Goal: Task Accomplishment & Management: Use online tool/utility

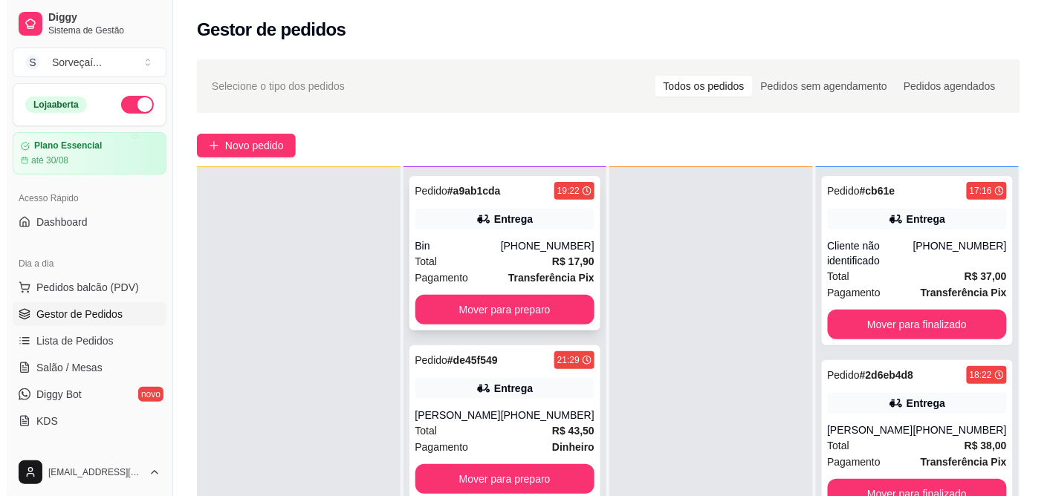
scroll to position [227, 0]
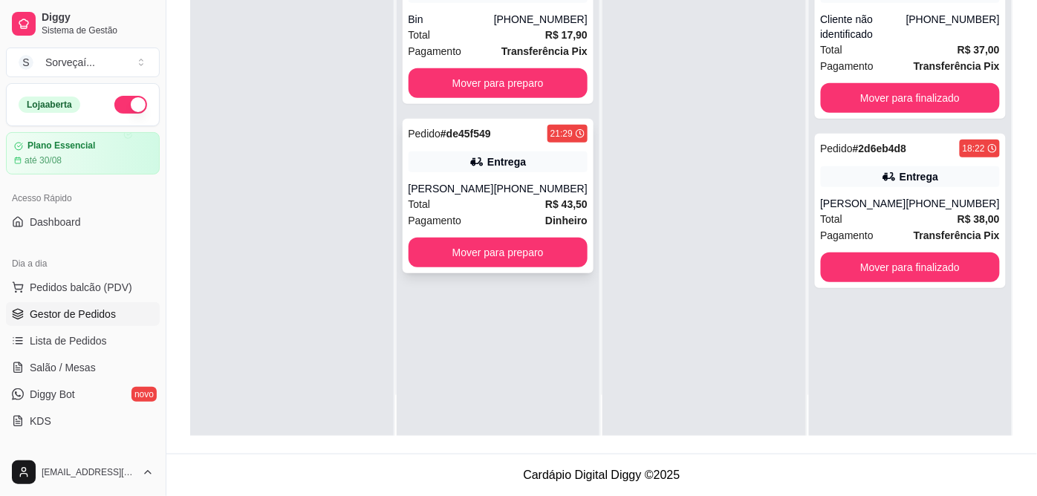
click at [518, 197] on div "Total R$ 43,50" at bounding box center [499, 204] width 180 height 16
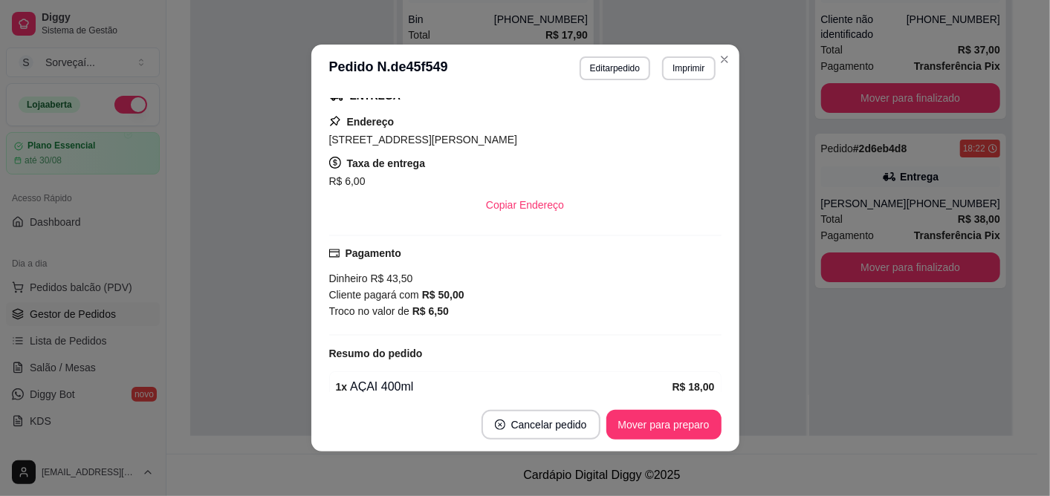
scroll to position [0, 0]
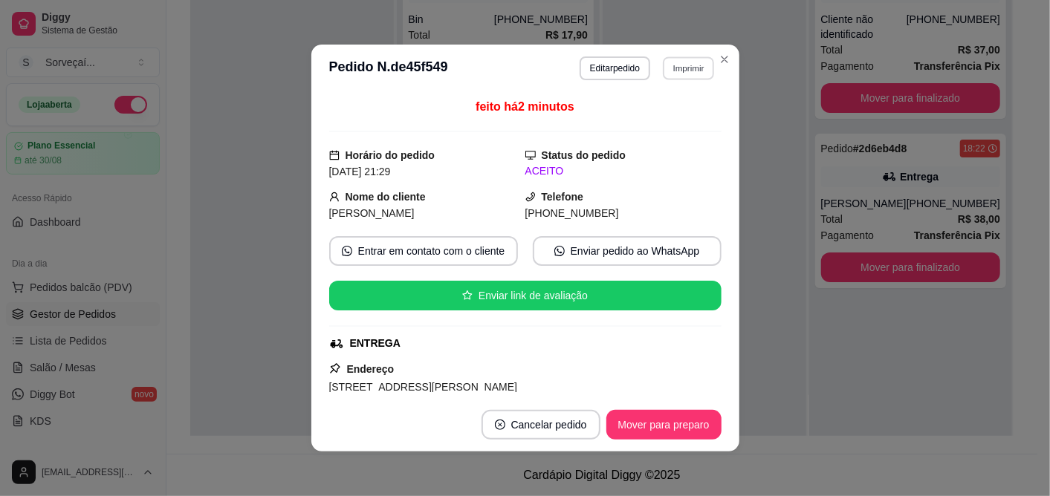
click at [686, 67] on button "Imprimir" at bounding box center [688, 67] width 51 height 23
click at [666, 121] on button "IMPRESSORA" at bounding box center [649, 120] width 104 height 23
click at [684, 68] on button "Imprimir" at bounding box center [688, 67] width 51 height 23
click at [667, 121] on button "IMPRESSORA" at bounding box center [649, 120] width 104 height 23
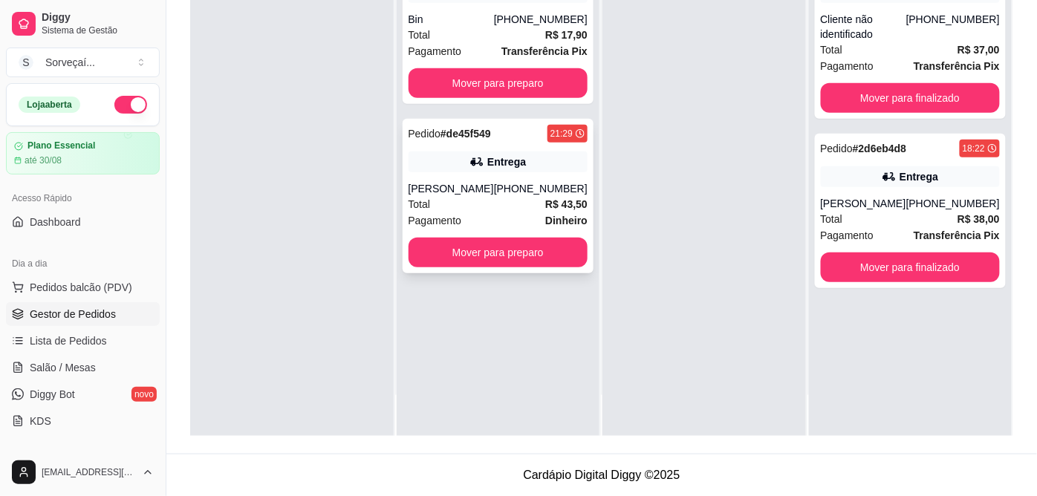
click at [506, 165] on div "Entrega" at bounding box center [506, 162] width 39 height 15
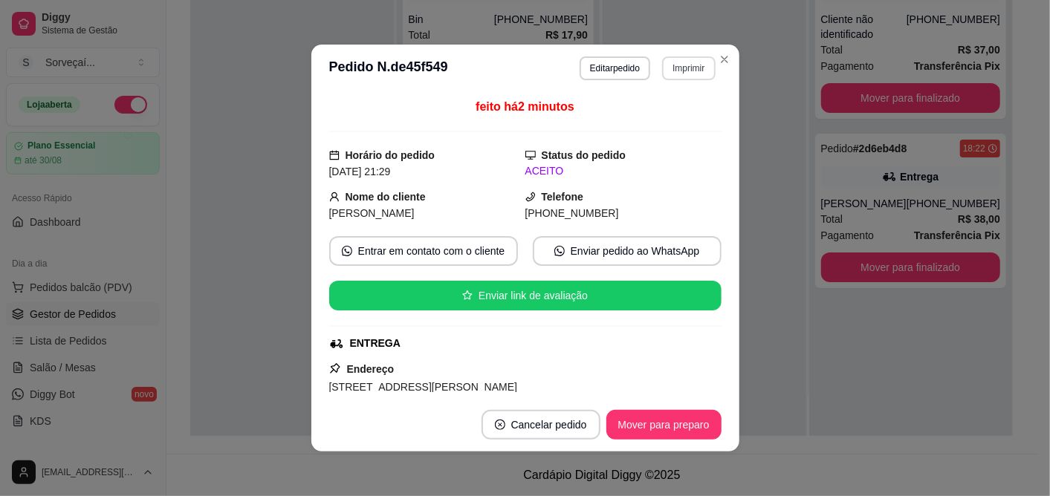
click at [698, 62] on button "Imprimir" at bounding box center [688, 68] width 53 height 24
click at [656, 114] on button "IMPRESSORA" at bounding box center [649, 120] width 104 height 23
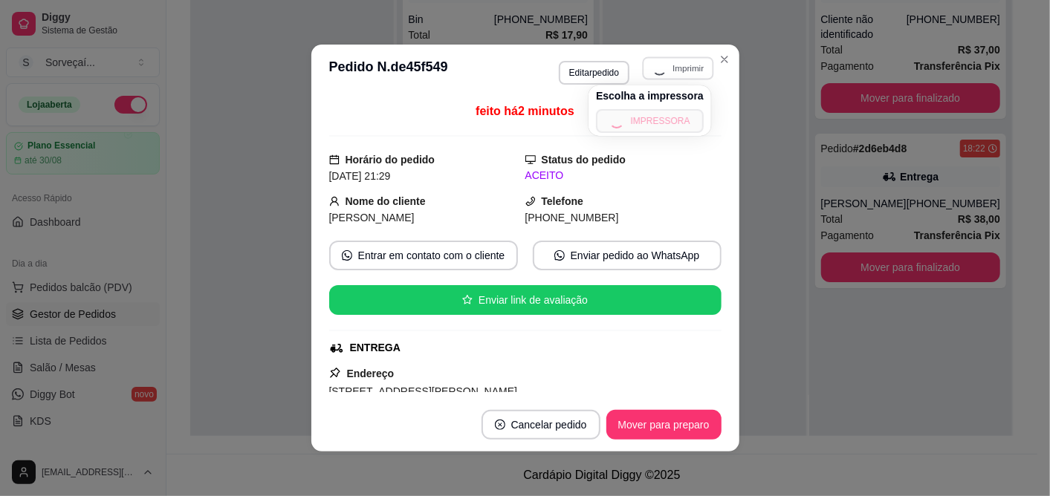
click at [654, 114] on div "Escolha a impressora IMPRESSORA" at bounding box center [649, 110] width 123 height 51
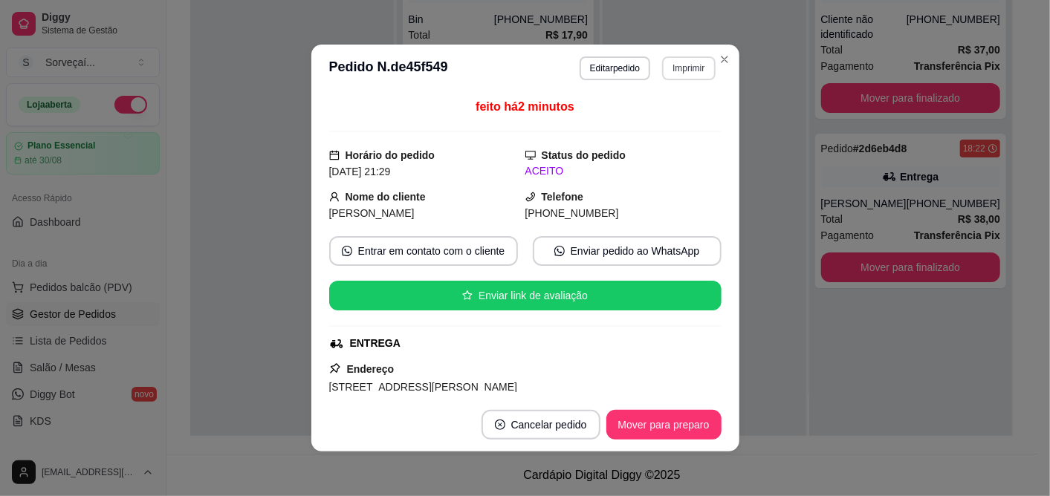
click at [669, 58] on button "Imprimir" at bounding box center [688, 68] width 53 height 24
click at [661, 123] on button "IMPRESSORA" at bounding box center [650, 121] width 108 height 24
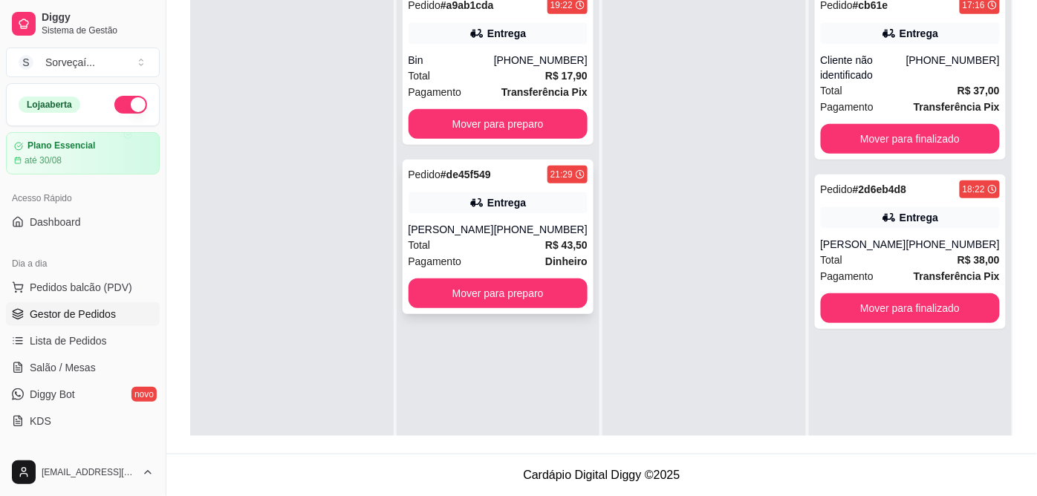
click at [490, 201] on div "Entrega" at bounding box center [506, 202] width 39 height 15
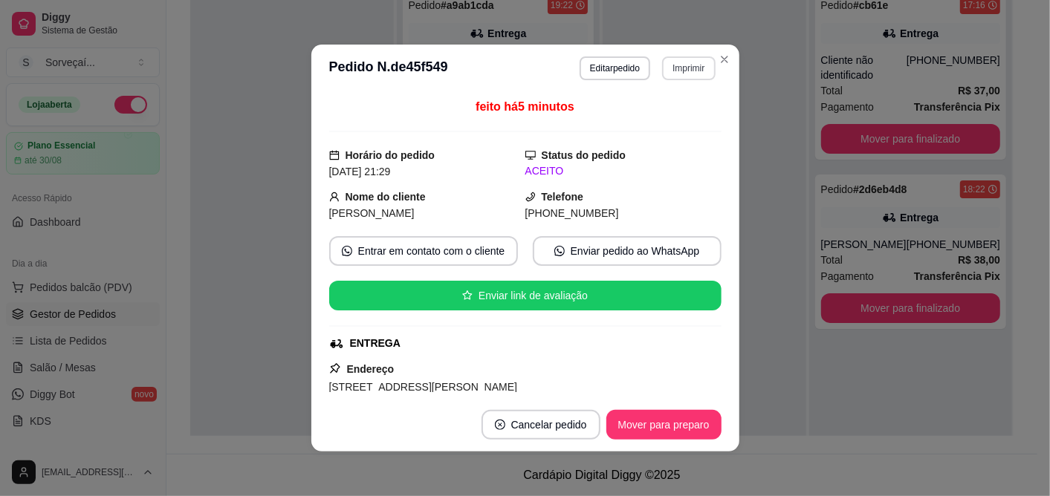
click at [662, 77] on button "Imprimir" at bounding box center [688, 68] width 53 height 24
click at [657, 112] on button "IMPRESSORA" at bounding box center [650, 121] width 108 height 24
click at [614, 156] on strong "Status do pedido" at bounding box center [584, 155] width 85 height 12
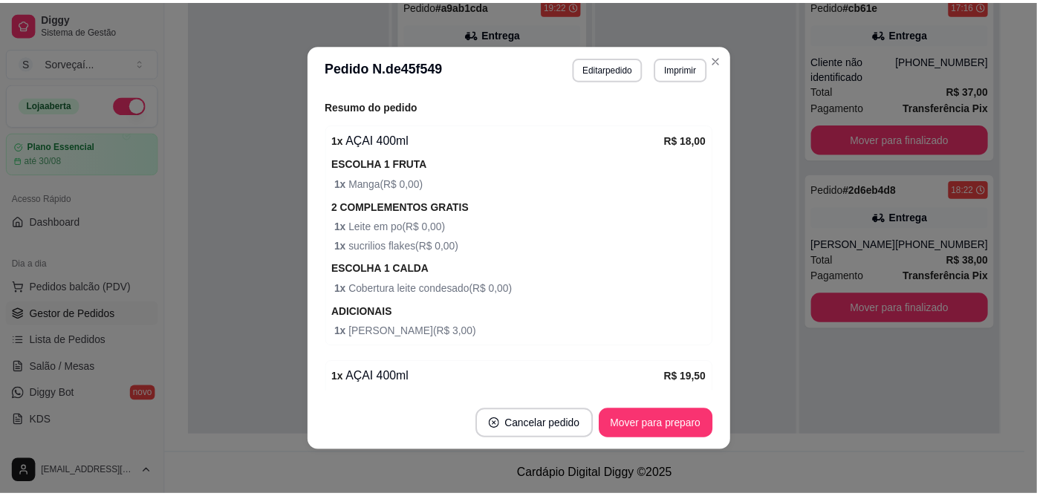
scroll to position [723, 0]
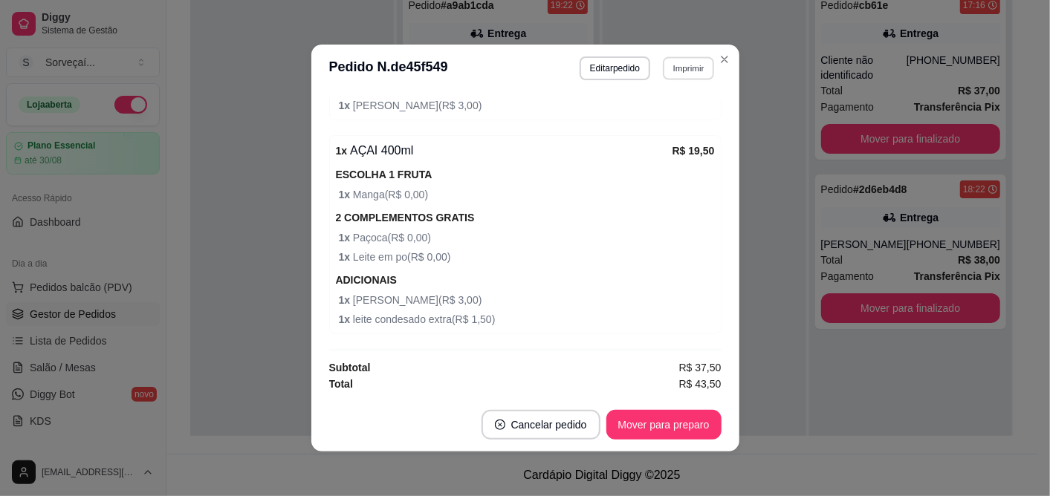
click at [673, 70] on button "Imprimir" at bounding box center [688, 67] width 51 height 23
click at [670, 110] on button "IMPRESSORA" at bounding box center [650, 121] width 108 height 24
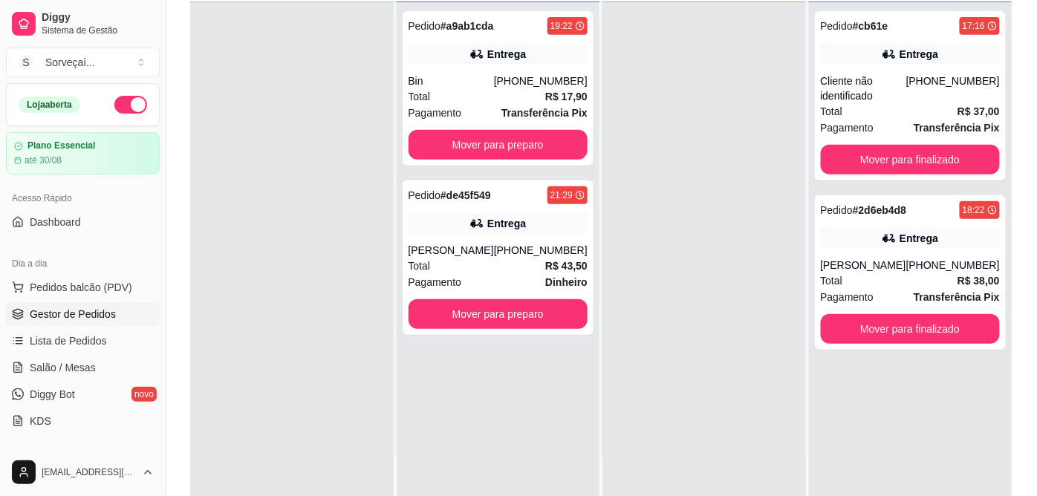
scroll to position [0, 0]
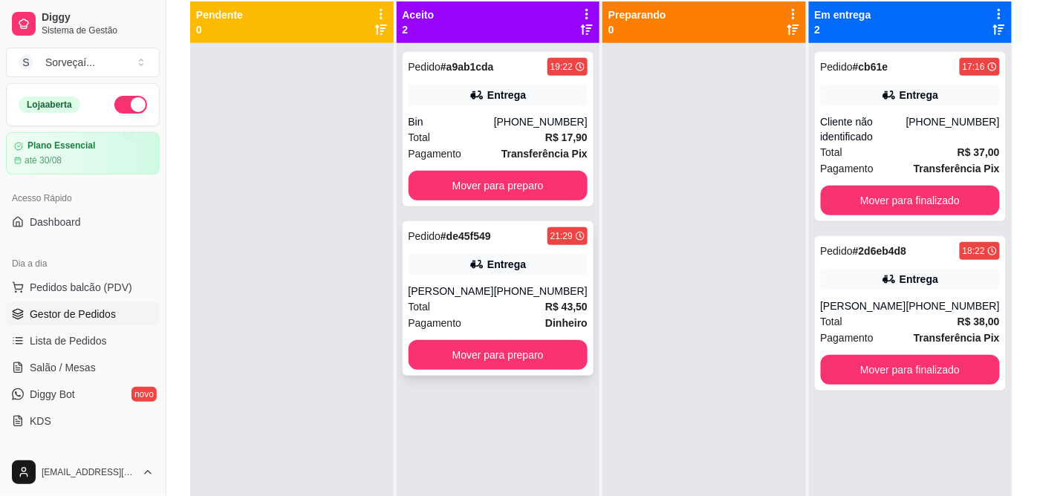
click at [547, 284] on div "[PHONE_NUMBER]" at bounding box center [541, 291] width 94 height 15
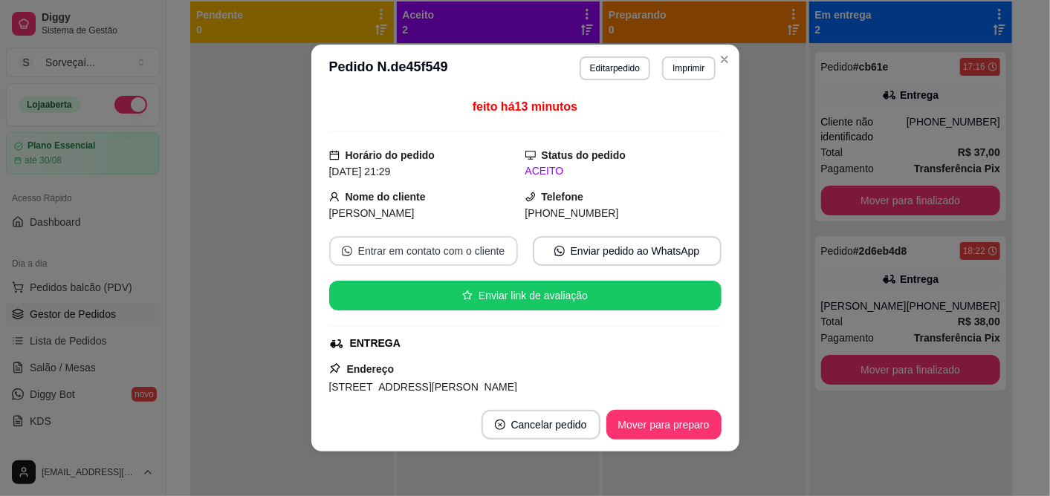
click at [458, 248] on button "Entrar em contato com o cliente" at bounding box center [423, 251] width 189 height 30
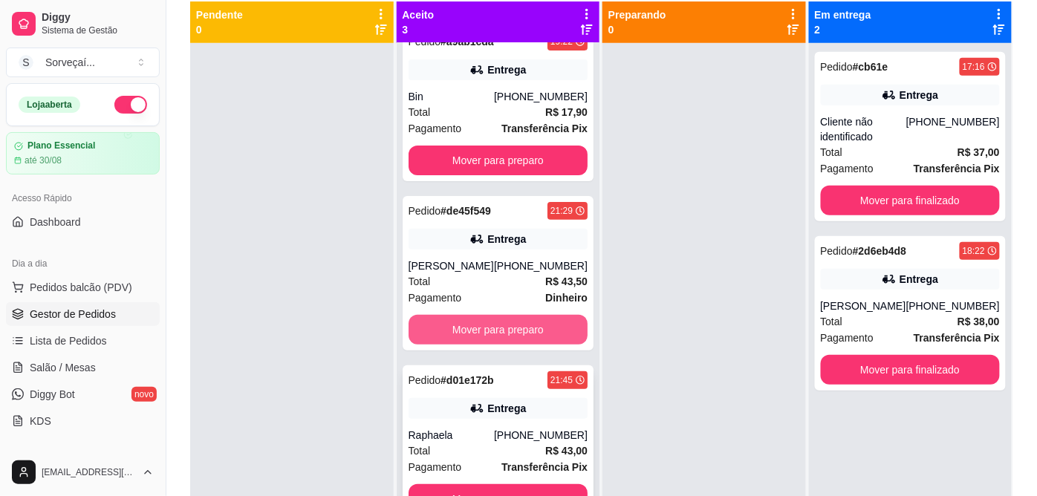
scroll to position [41, 0]
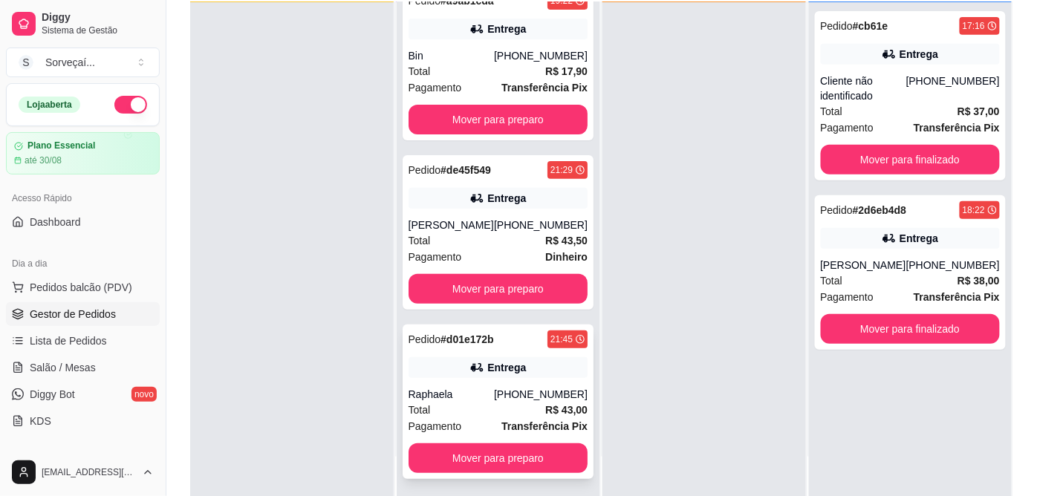
click at [513, 402] on div "Total R$ 43,00" at bounding box center [499, 410] width 180 height 16
click at [489, 464] on button "Mover para preparo" at bounding box center [499, 458] width 180 height 30
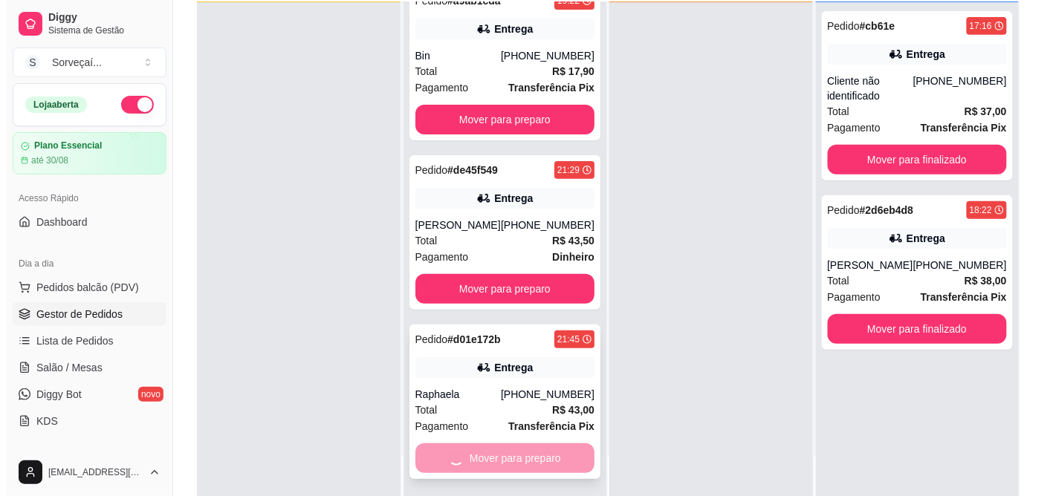
scroll to position [0, 0]
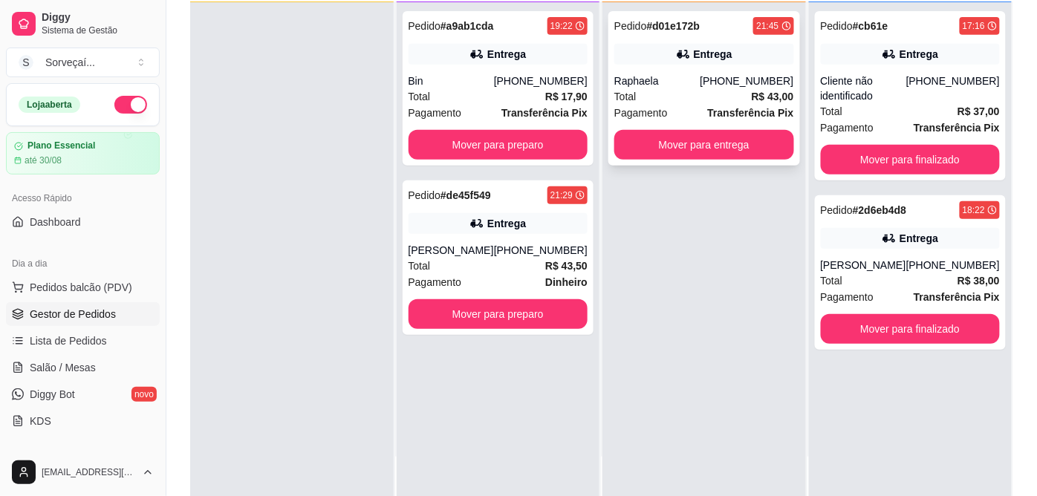
click at [715, 77] on div "[PHONE_NUMBER]" at bounding box center [747, 81] width 94 height 15
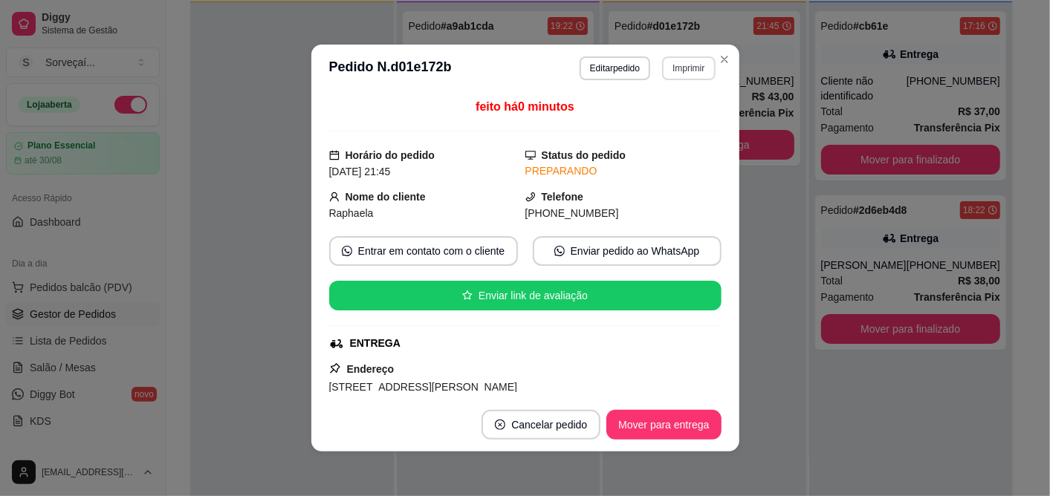
click at [694, 67] on button "Imprimir" at bounding box center [688, 68] width 53 height 24
click at [692, 109] on button "IMPRESSORA" at bounding box center [650, 121] width 108 height 24
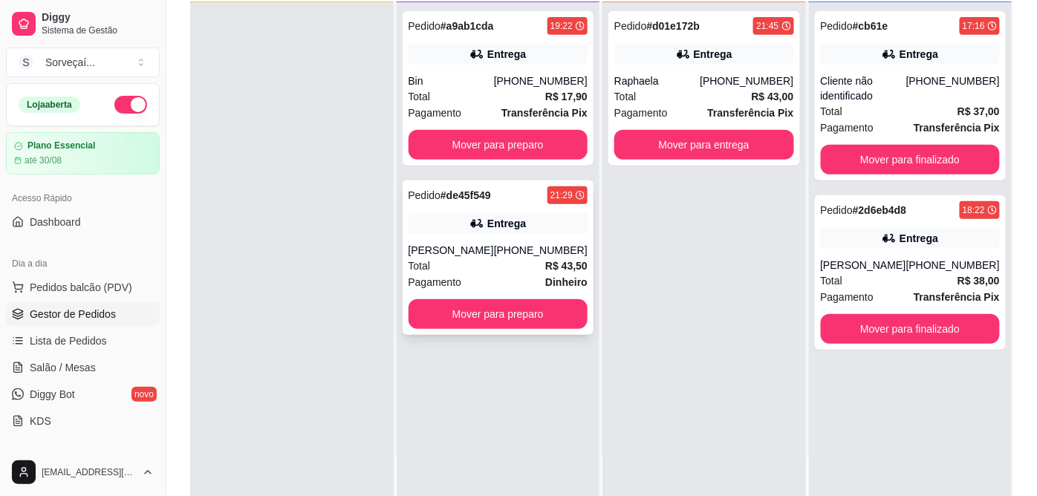
click at [533, 227] on div "Entrega" at bounding box center [499, 223] width 180 height 21
click at [709, 87] on div "[PHONE_NUMBER]" at bounding box center [747, 81] width 94 height 15
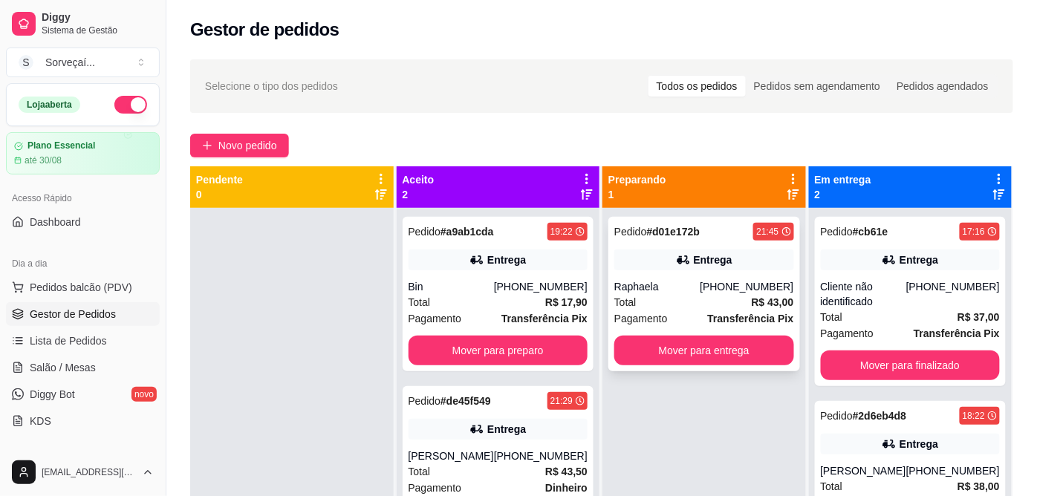
click at [644, 263] on div "Entrega" at bounding box center [704, 260] width 180 height 21
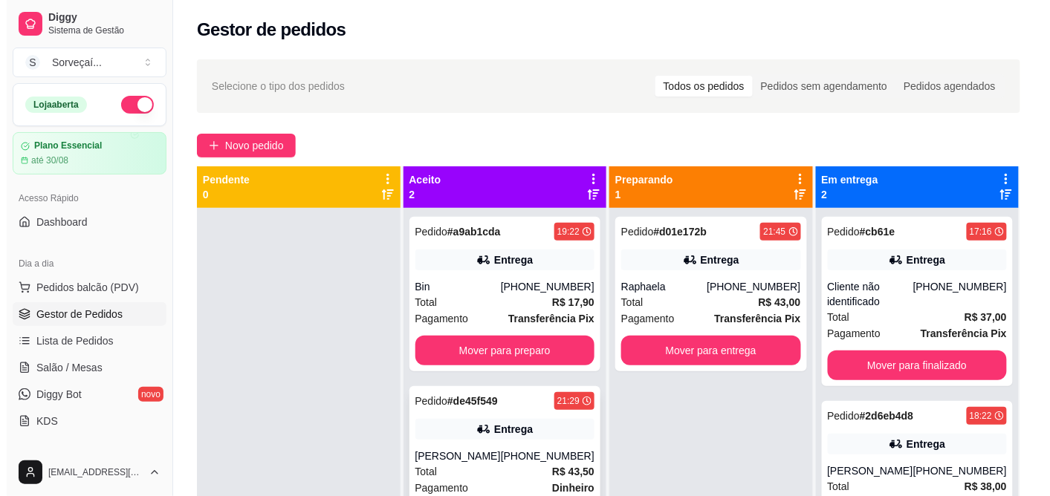
scroll to position [41, 0]
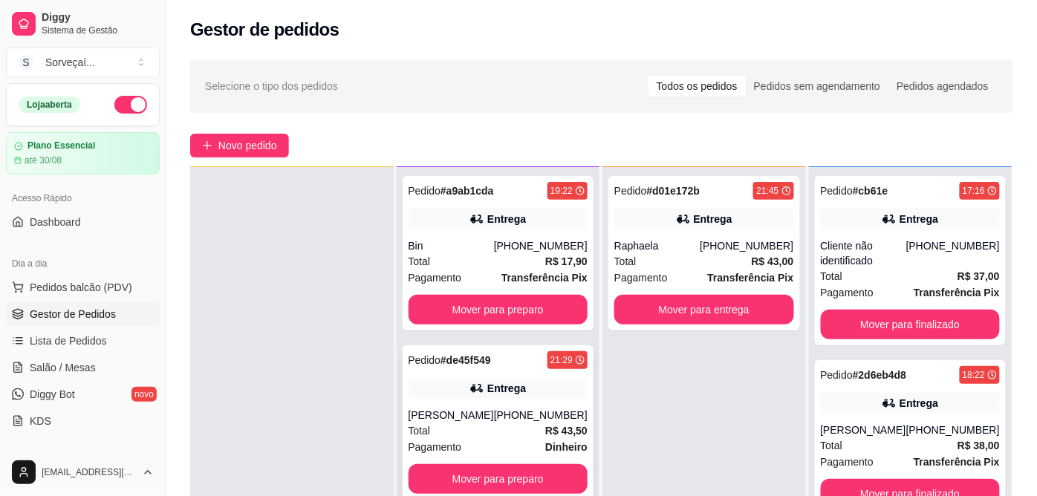
click at [551, 383] on div "Entrega" at bounding box center [499, 388] width 180 height 21
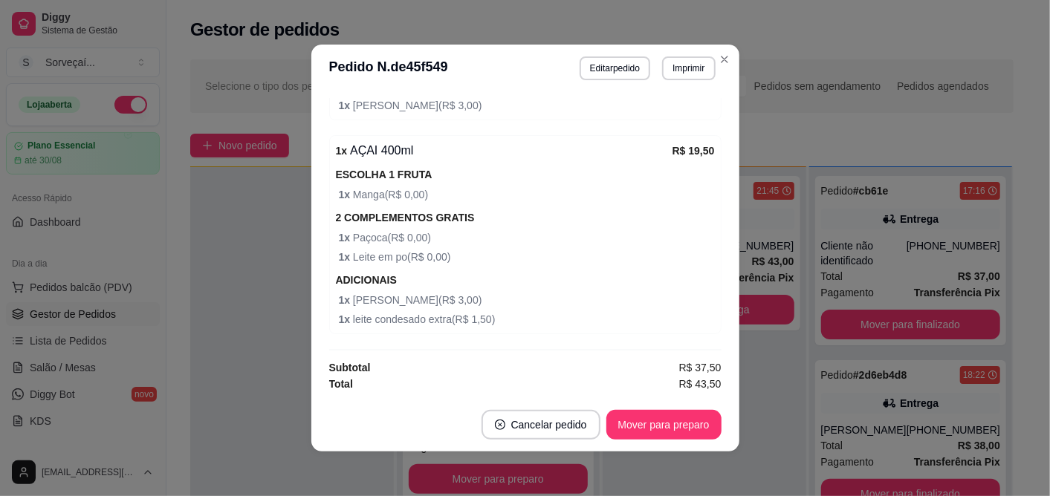
scroll to position [3, 0]
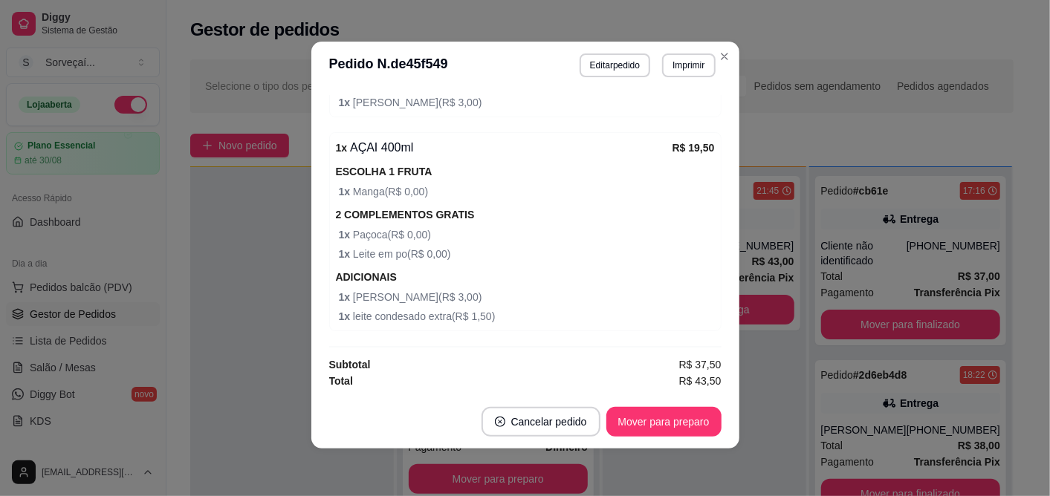
click at [371, 146] on div "1 x AÇAI 400ml" at bounding box center [504, 148] width 337 height 18
click at [367, 150] on div "1 x AÇAI 400ml" at bounding box center [504, 148] width 337 height 18
drag, startPoint x: 374, startPoint y: 145, endPoint x: 391, endPoint y: 150, distance: 18.6
click at [391, 150] on div "1 x AÇAI 400ml" at bounding box center [504, 148] width 337 height 18
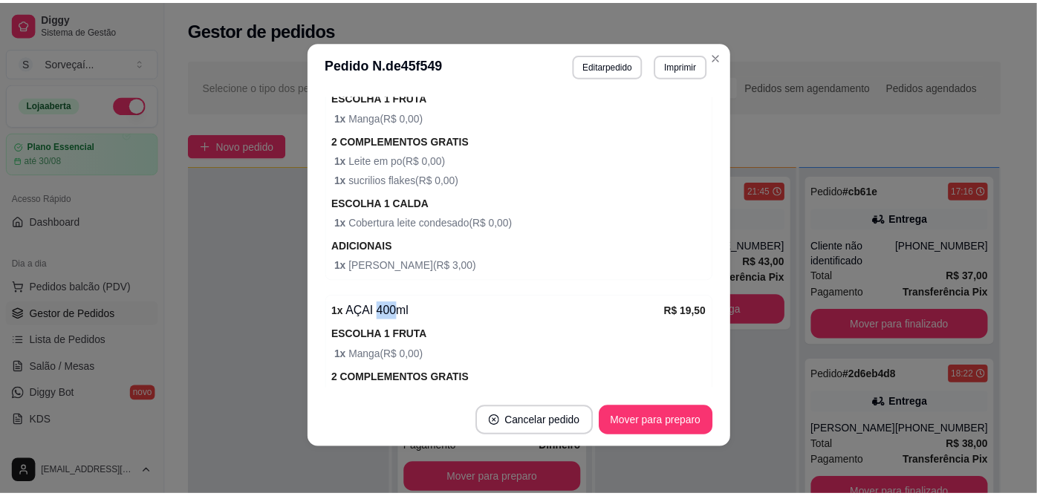
scroll to position [475, 0]
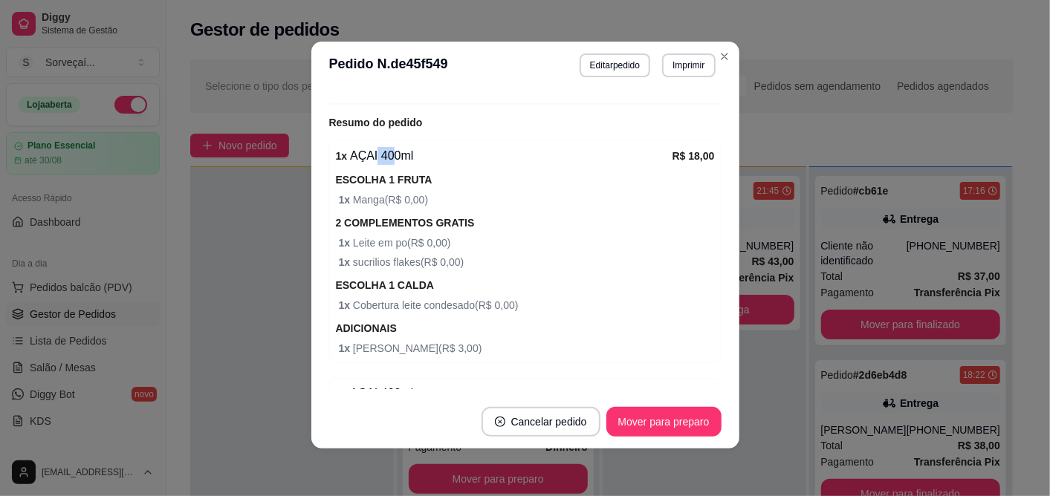
drag, startPoint x: 368, startPoint y: 151, endPoint x: 385, endPoint y: 155, distance: 17.5
click at [385, 155] on div "1 x AÇAI 400ml" at bounding box center [504, 156] width 337 height 18
drag, startPoint x: 385, startPoint y: 155, endPoint x: 509, endPoint y: 186, distance: 128.1
click at [509, 186] on div "ESCOLHA 1 FRUTA 1 x Manga ( R$ 0,00 )" at bounding box center [525, 189] width 379 height 37
click at [663, 68] on button "Imprimir" at bounding box center [688, 64] width 51 height 23
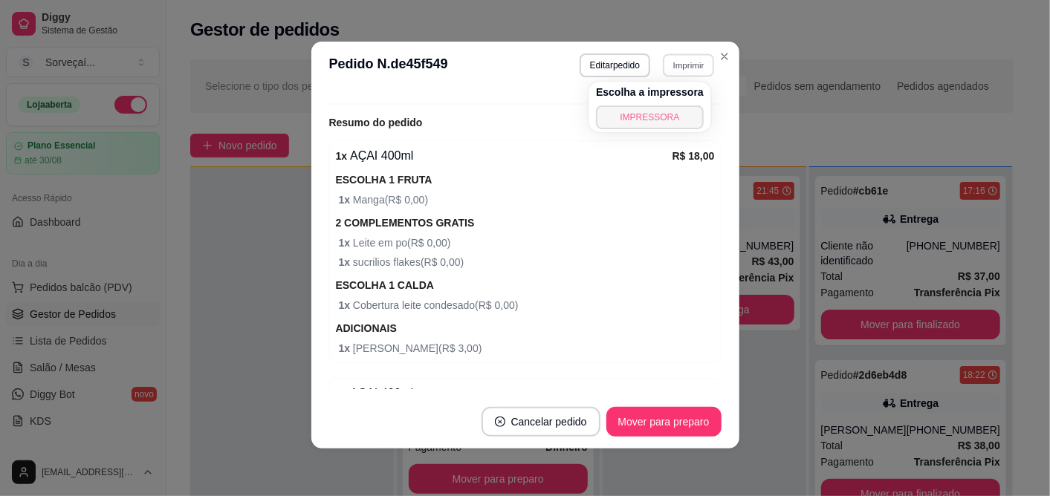
click at [669, 123] on button "IMPRESSORA" at bounding box center [650, 117] width 108 height 24
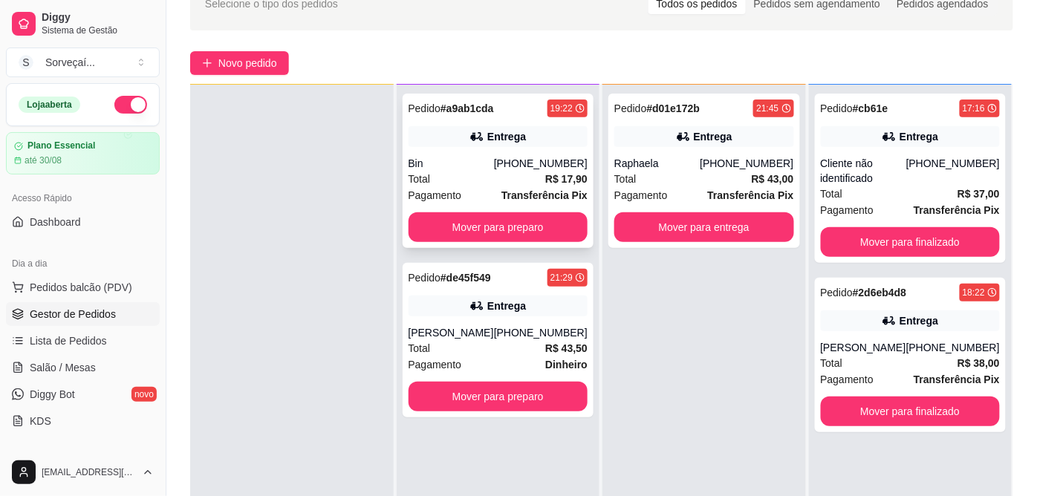
scroll to position [0, 0]
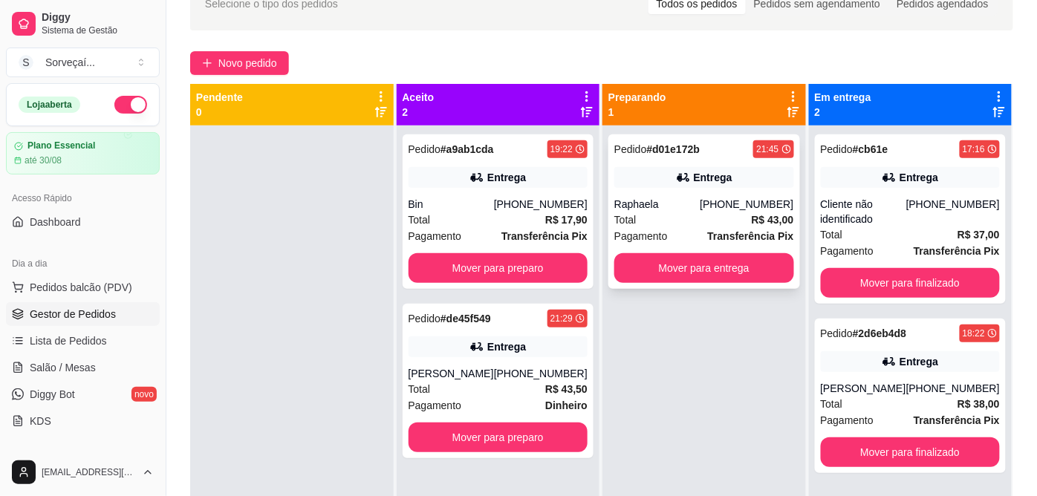
click at [710, 157] on div "Pedido # d01e172b 21:45" at bounding box center [704, 149] width 180 height 18
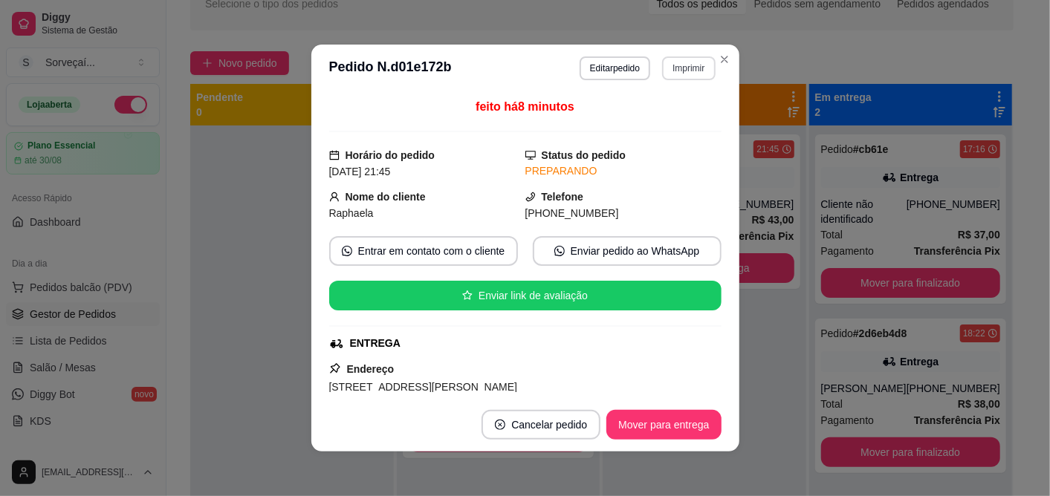
click at [681, 74] on button "Imprimir" at bounding box center [688, 68] width 53 height 24
click at [672, 124] on button "IMPRESSORA" at bounding box center [650, 121] width 108 height 24
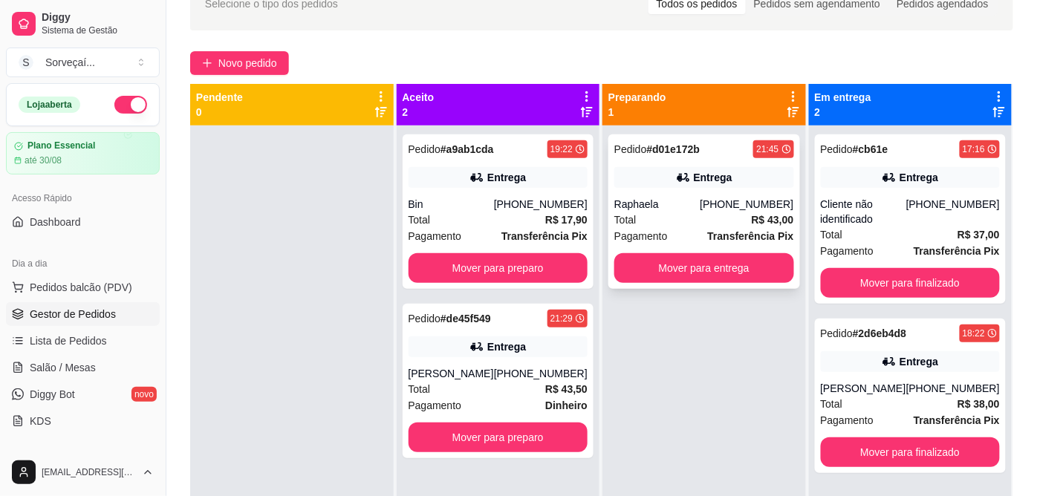
click at [697, 161] on div "Pedido # d01e172b 21:45 Entrega Raphaela [PHONE_NUMBER] Total R$ 43,00 Pagament…" at bounding box center [704, 211] width 192 height 155
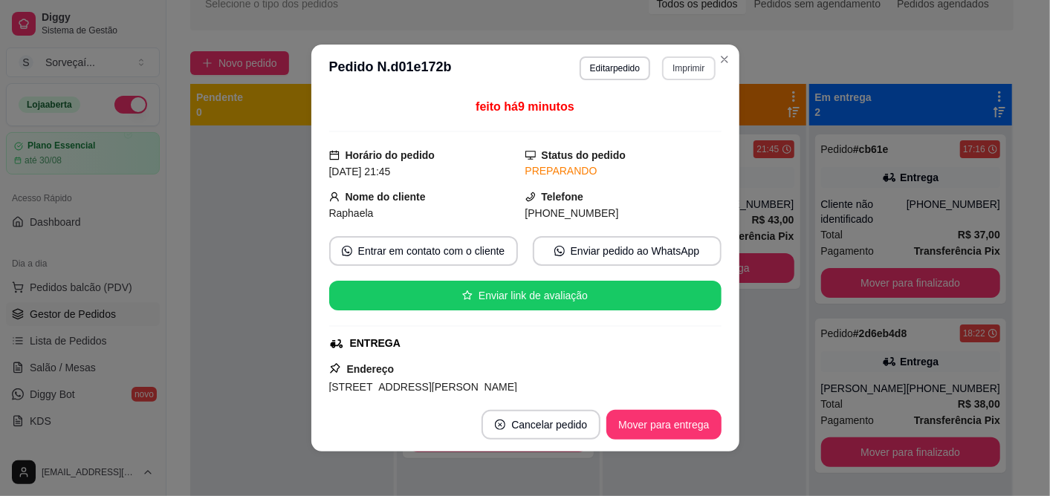
click at [680, 70] on button "Imprimir" at bounding box center [688, 68] width 53 height 24
click at [686, 126] on button "IMPRESSORA" at bounding box center [650, 121] width 108 height 24
click at [696, 70] on button "Imprimir" at bounding box center [688, 67] width 51 height 23
click at [689, 91] on h4 "Escolha a impressora" at bounding box center [650, 95] width 108 height 15
click at [721, 56] on icon "Close" at bounding box center [724, 59] width 6 height 6
